Goal: Use online tool/utility: Utilize a website feature to perform a specific function

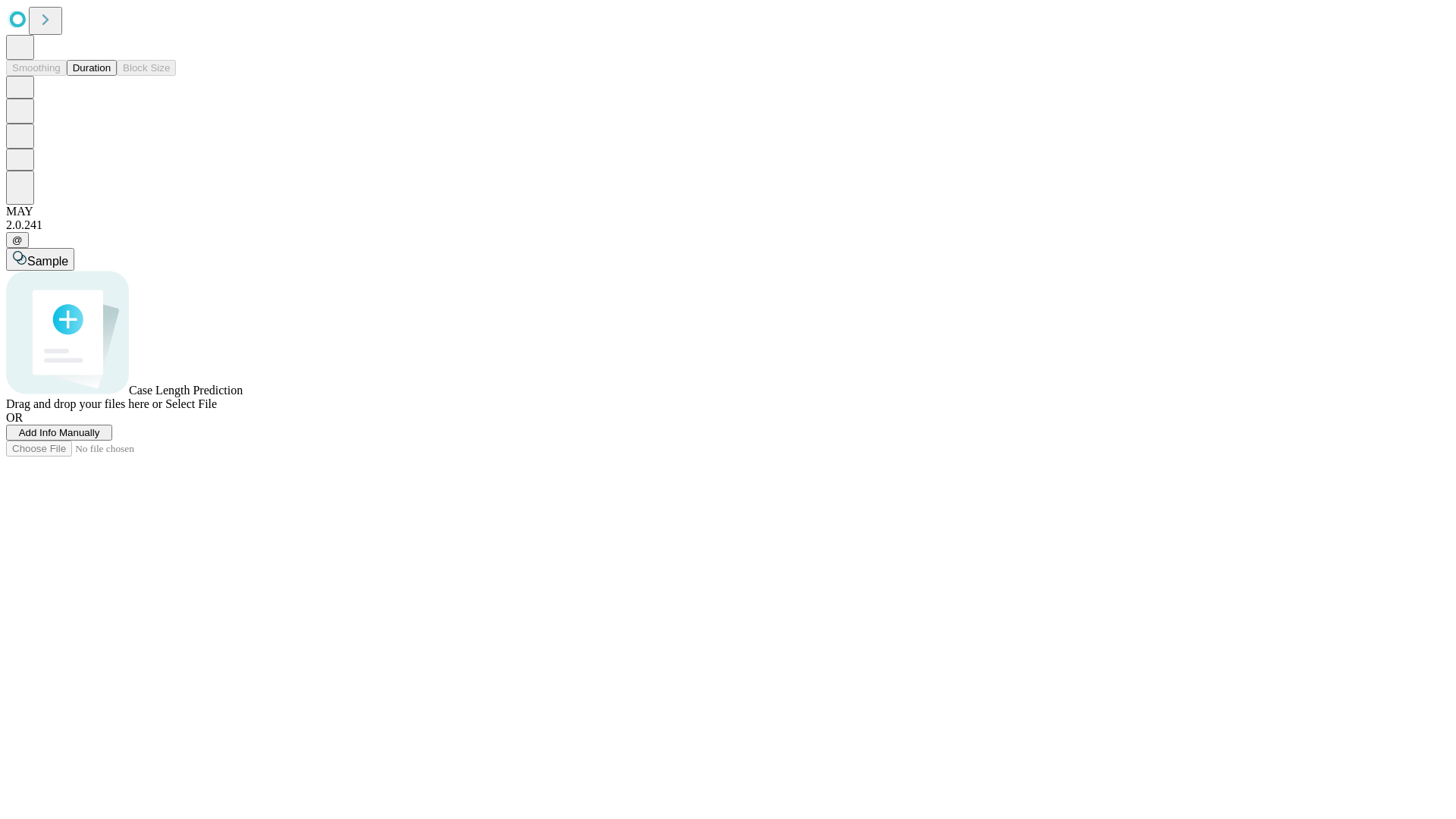
click at [100, 439] on span "Add Info Manually" at bounding box center [60, 433] width 82 height 12
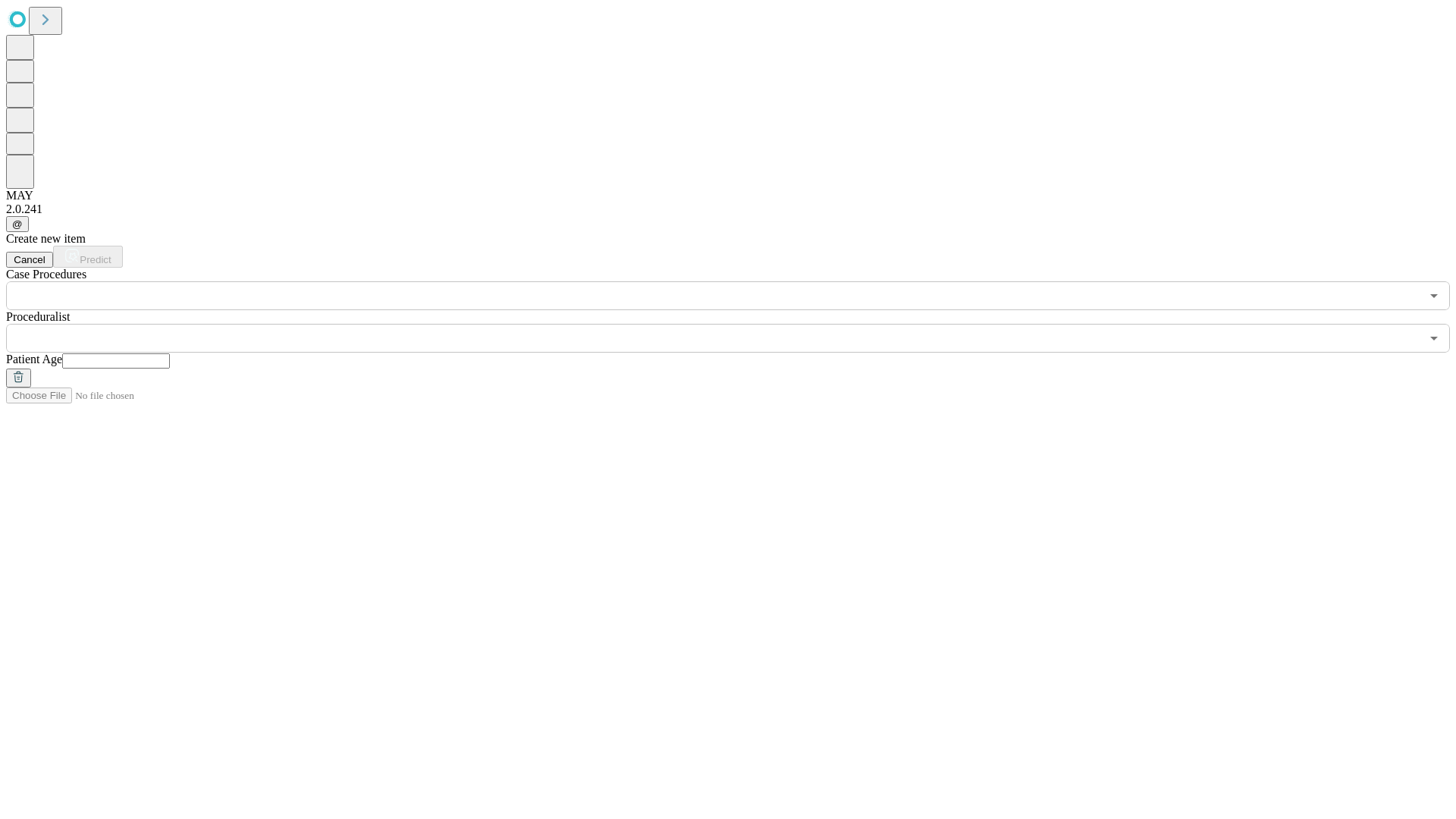
click at [170, 353] on input "text" at bounding box center [116, 361] width 108 height 16
type input "**"
click at [739, 324] on input "text" at bounding box center [712, 339] width 1414 height 29
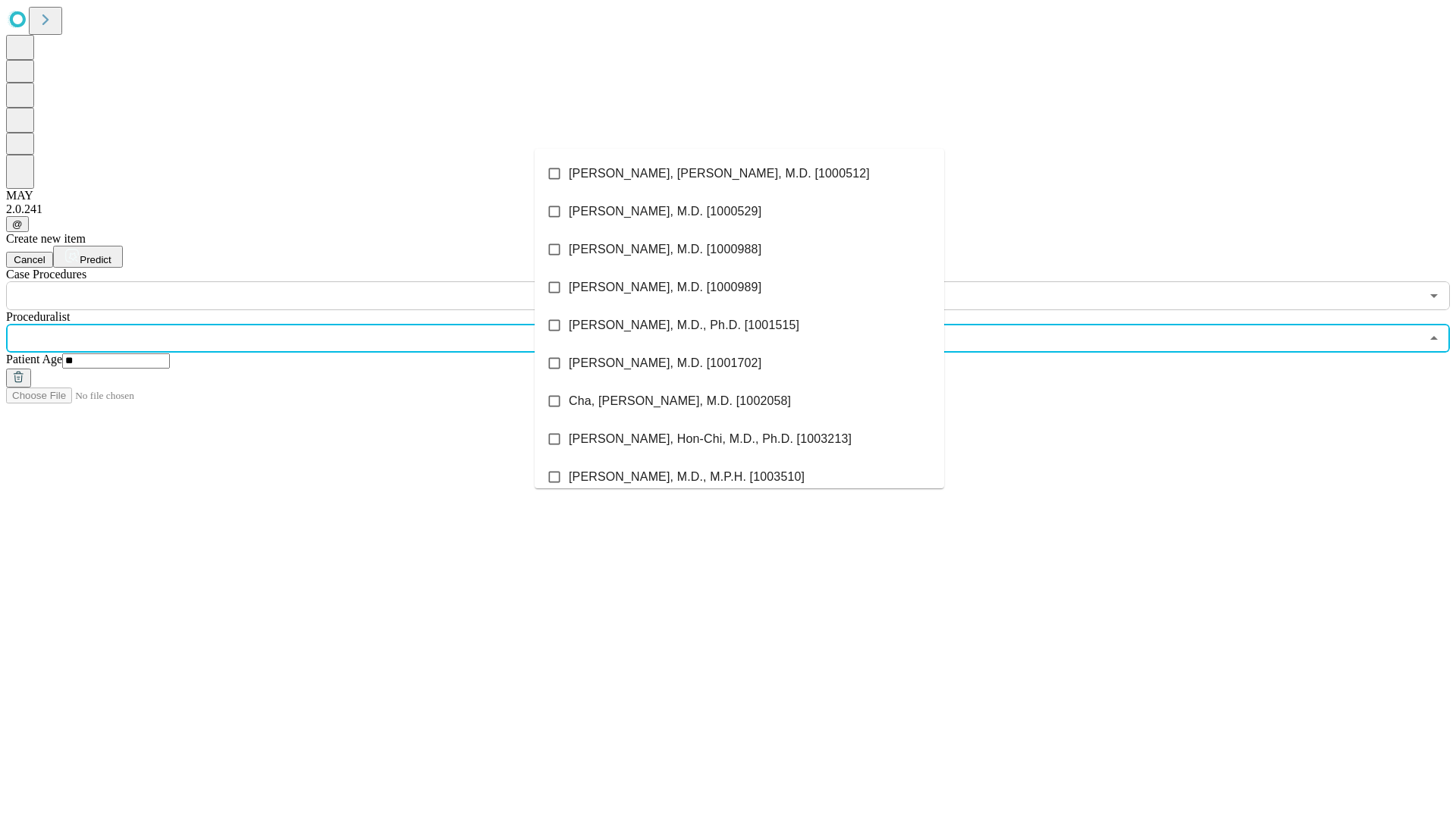
click at [740, 174] on li "[PERSON_NAME], [PERSON_NAME], M.D. [1000512]" at bounding box center [740, 173] width 410 height 38
click at [318, 281] on input "text" at bounding box center [712, 296] width 1414 height 29
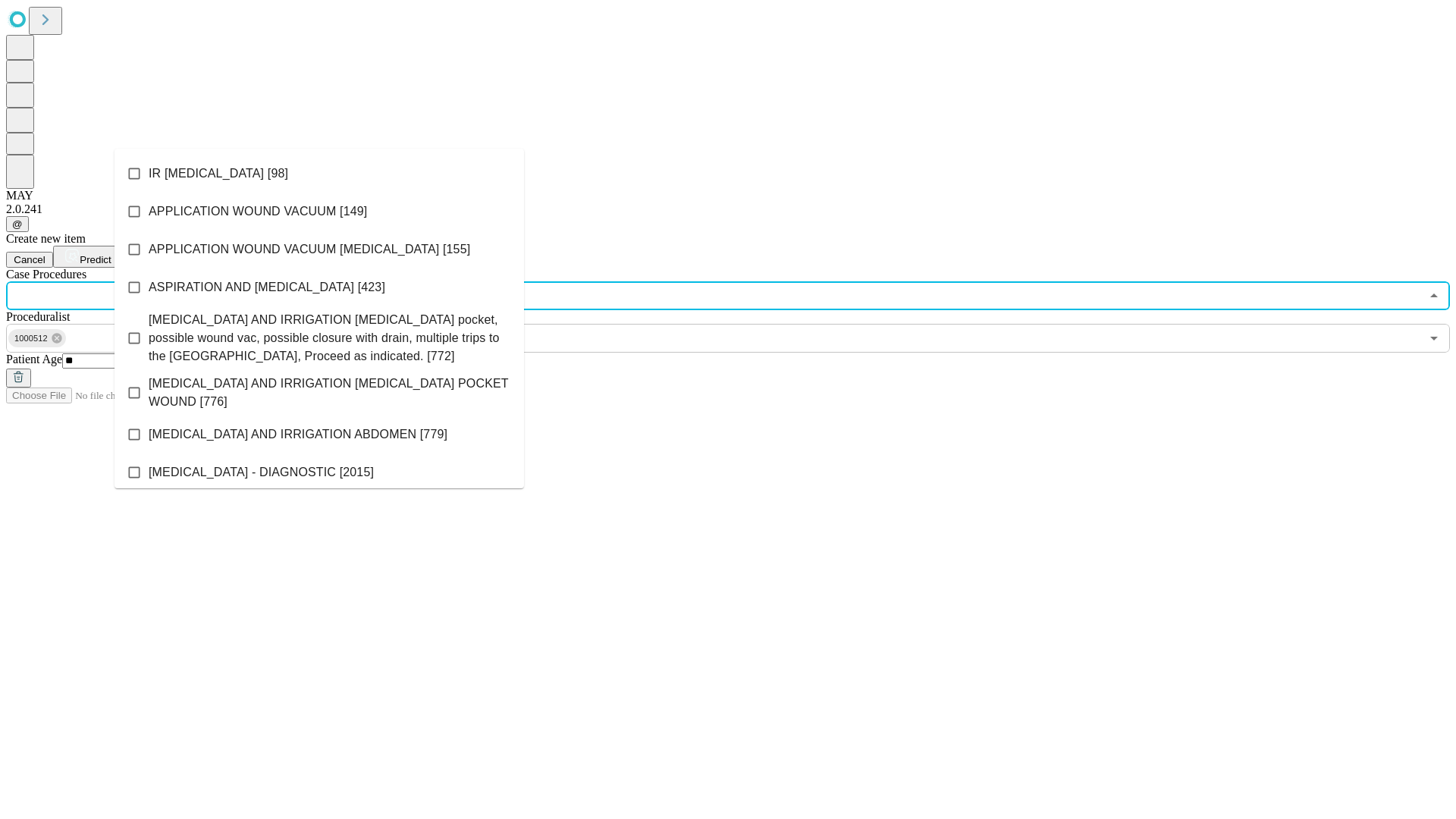
click at [319, 174] on li "IR [MEDICAL_DATA] [98]" at bounding box center [319, 173] width 410 height 38
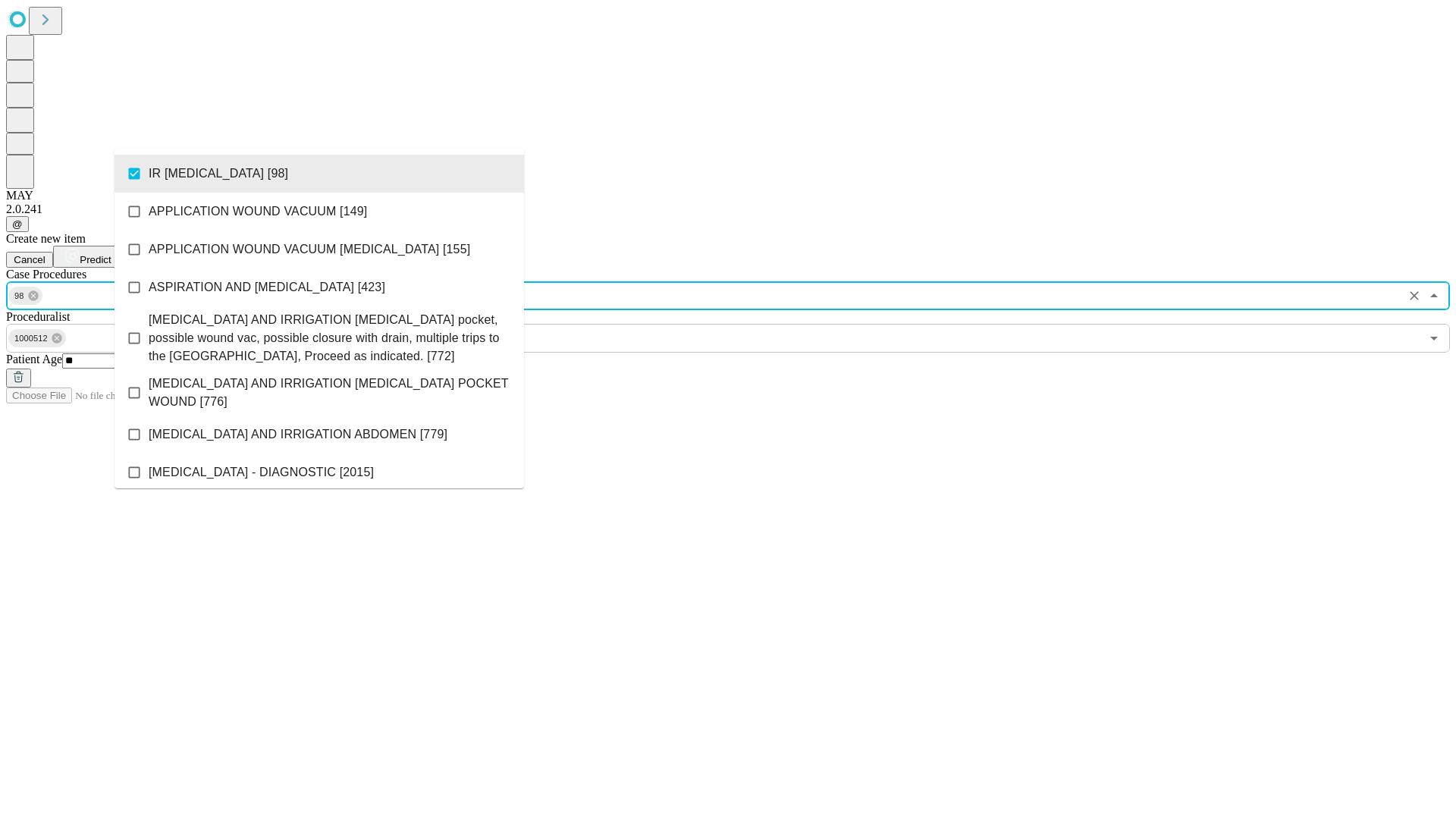
click at [111, 254] on span "Predict" at bounding box center [95, 260] width 31 height 12
